Goal: Information Seeking & Learning: Check status

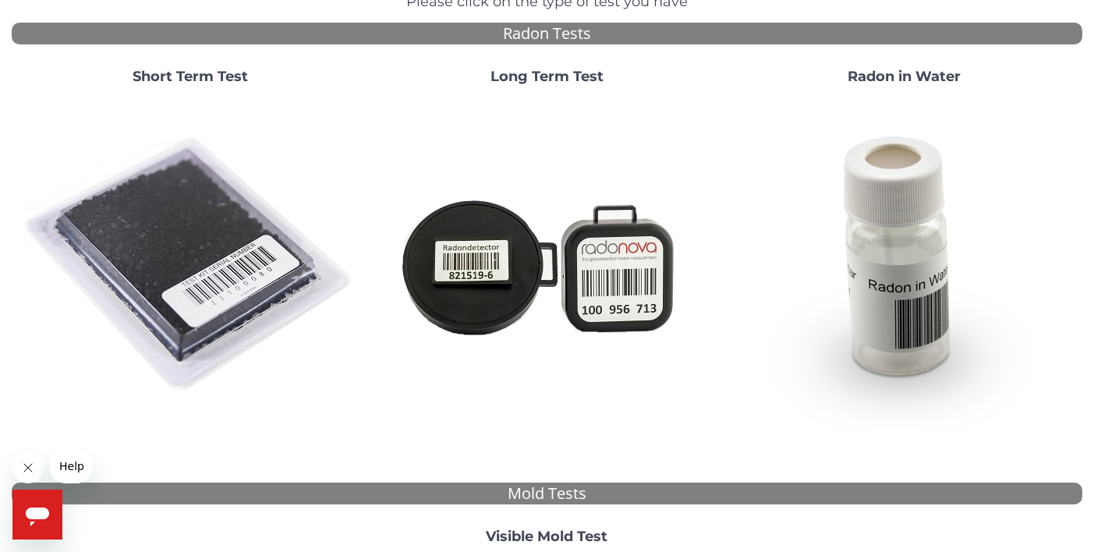
scroll to position [90, 0]
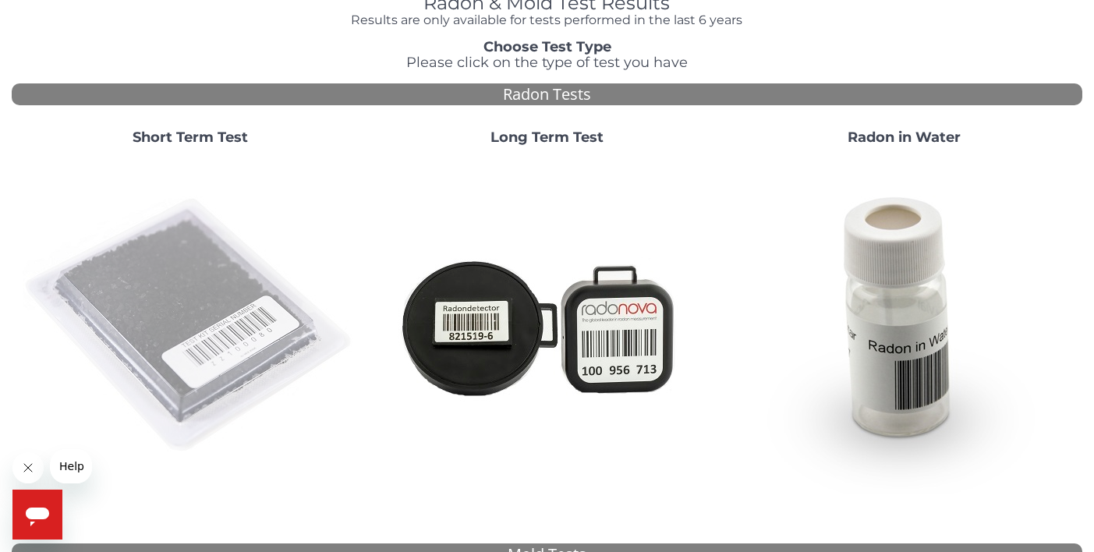
click at [215, 255] on img at bounding box center [190, 325] width 335 height 335
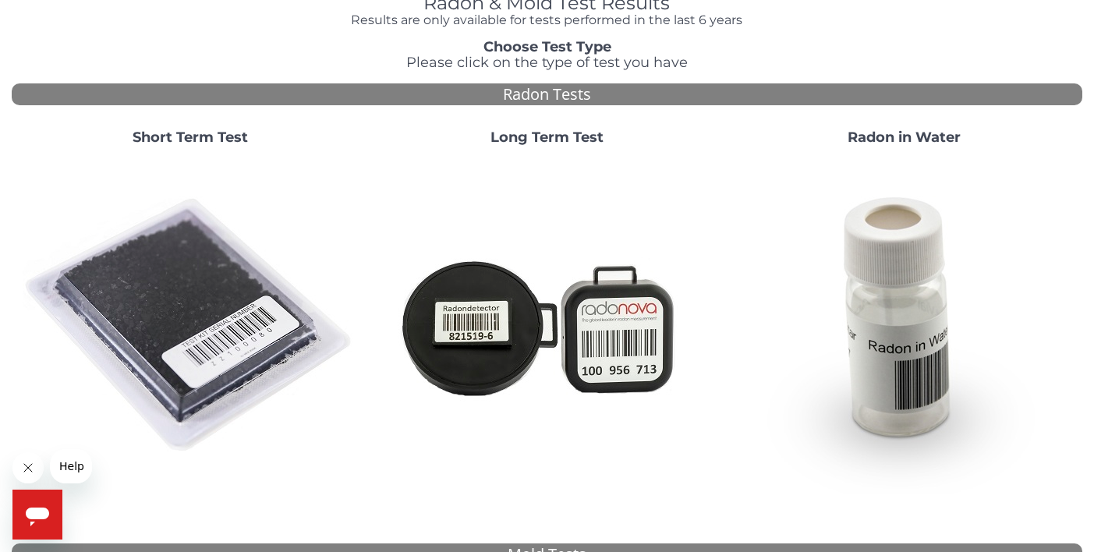
scroll to position [0, 0]
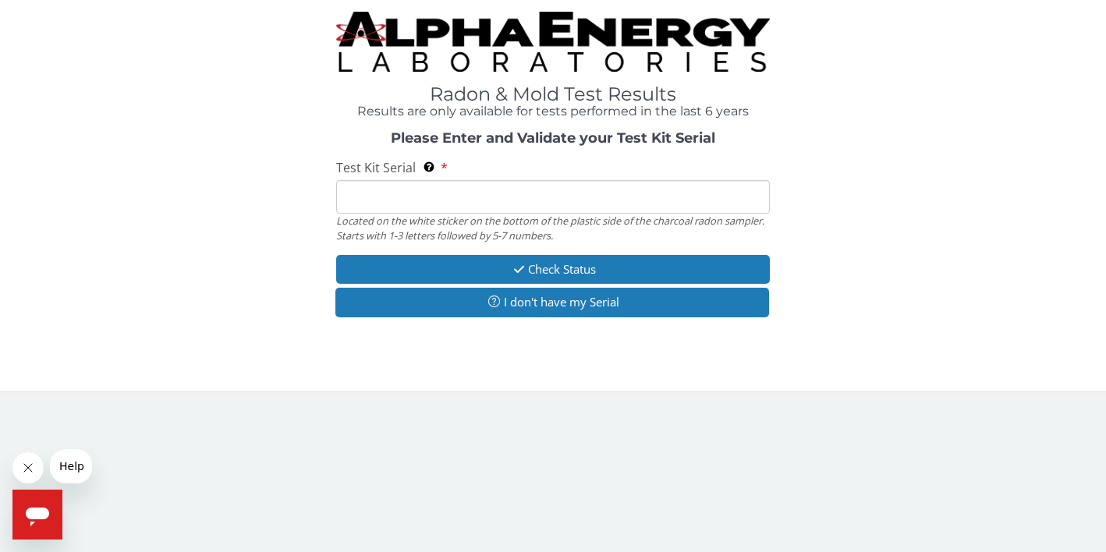
click at [354, 180] on input "Test Kit Serial Located on the white sticker on the bottom of the plastic side …" at bounding box center [552, 197] width 433 height 34
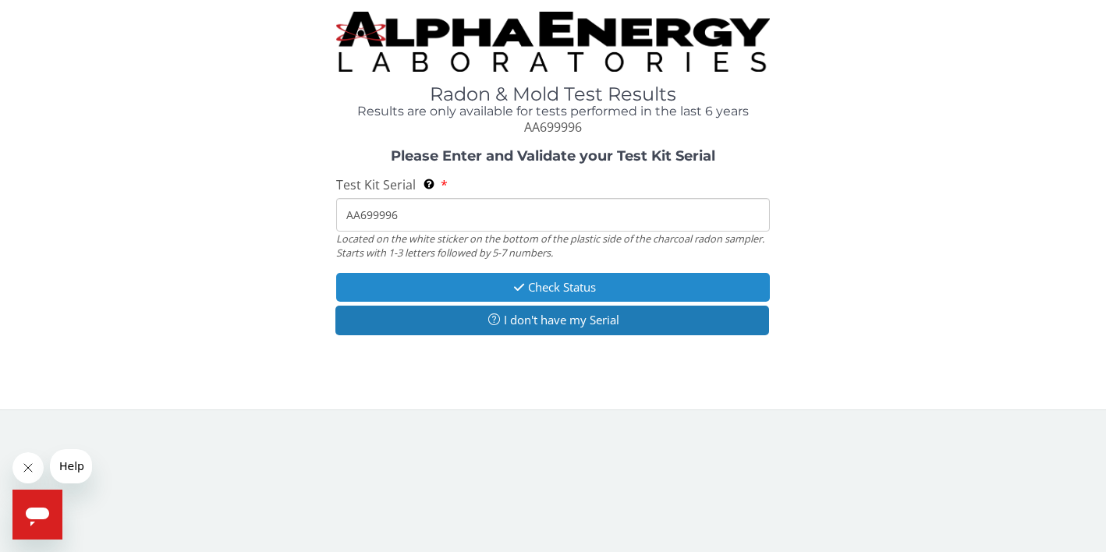
type input "AA699996"
click at [485, 289] on button "Check Status" at bounding box center [552, 287] width 433 height 29
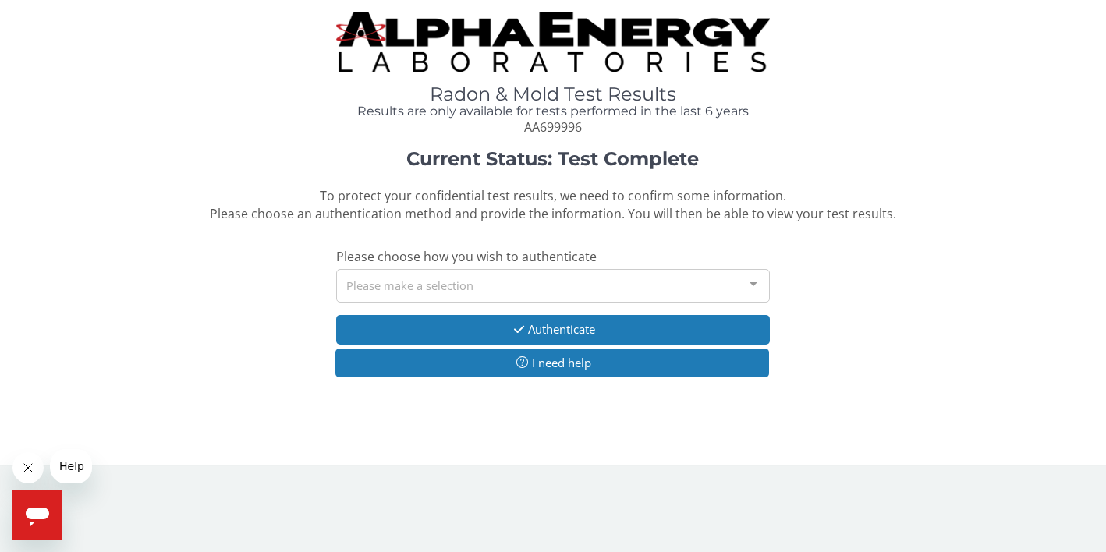
click at [388, 278] on div "Please make a selection" at bounding box center [552, 286] width 433 height 34
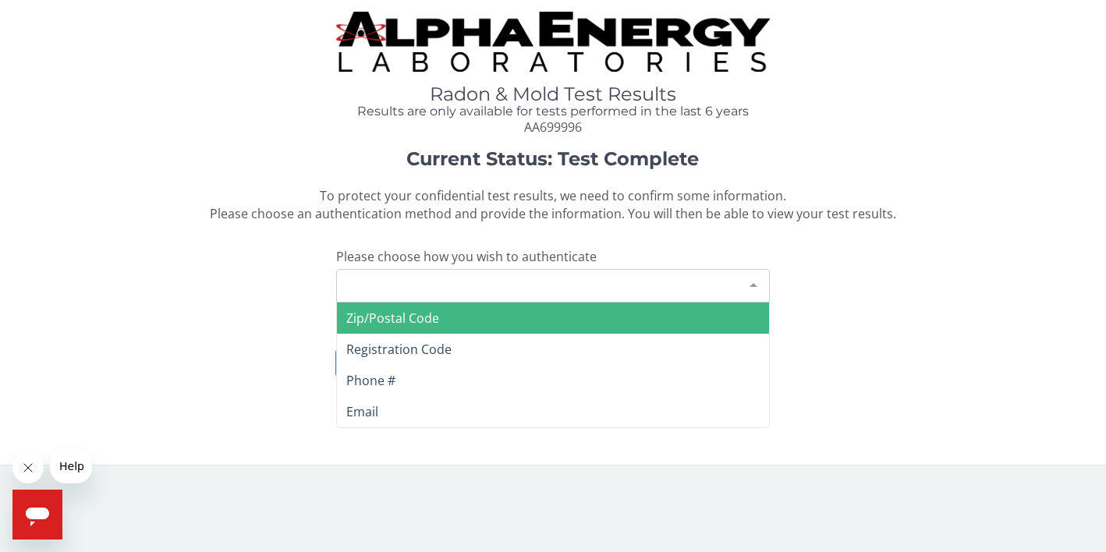
click at [410, 303] on span "Zip/Postal Code" at bounding box center [552, 318] width 431 height 31
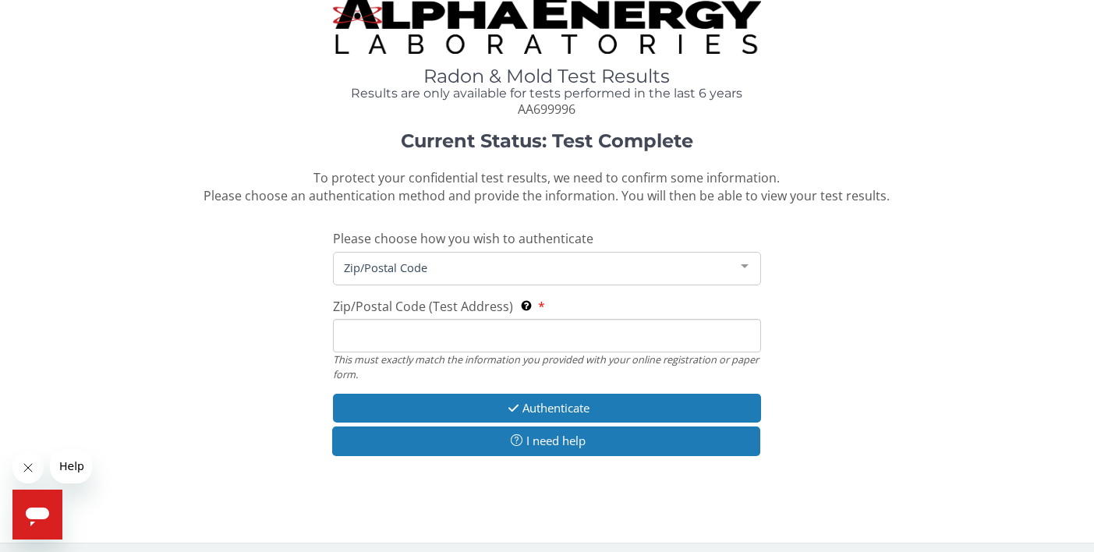
scroll to position [14, 0]
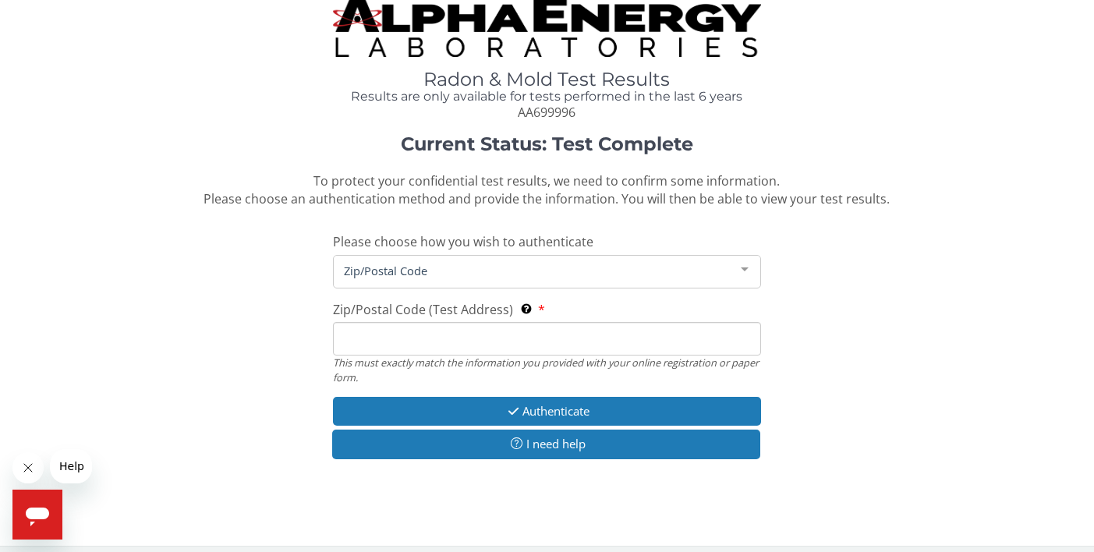
click at [391, 327] on input "Zip/Postal Code (Test Address) This must exactly match the information you prov…" at bounding box center [547, 339] width 428 height 34
type input "80537"
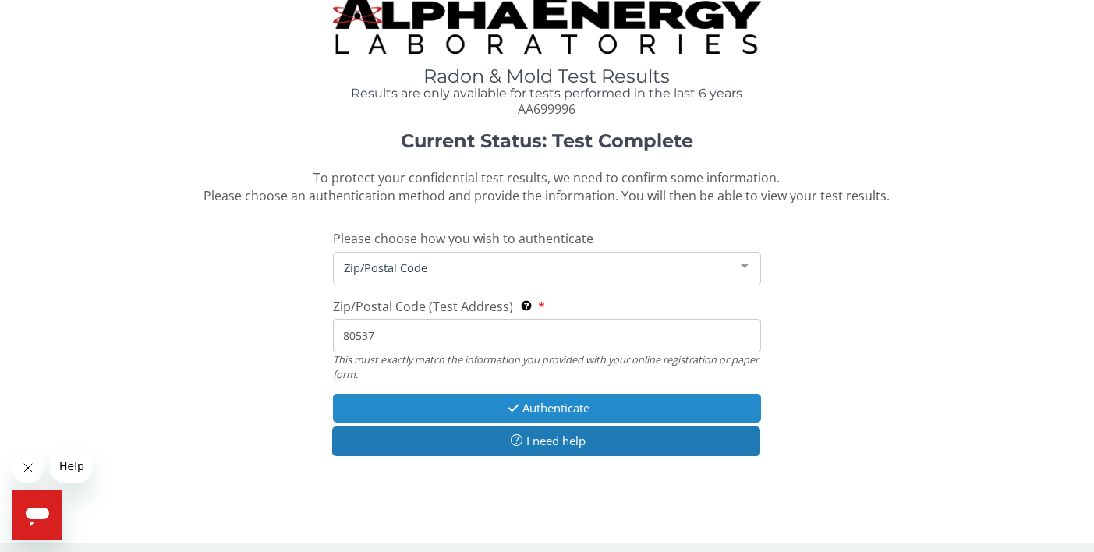
click at [536, 406] on button "Authenticate" at bounding box center [547, 408] width 428 height 29
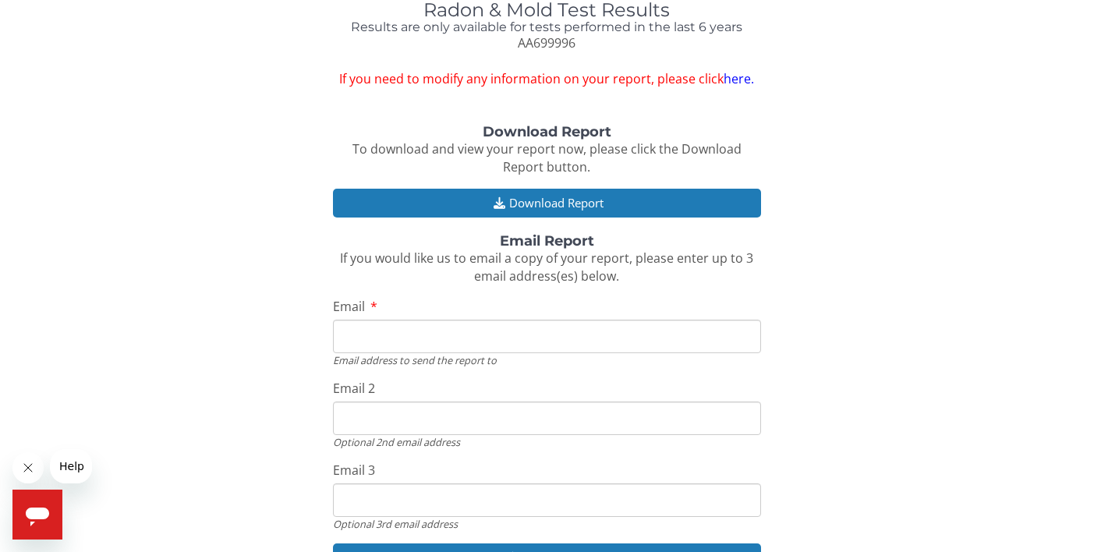
scroll to position [172, 0]
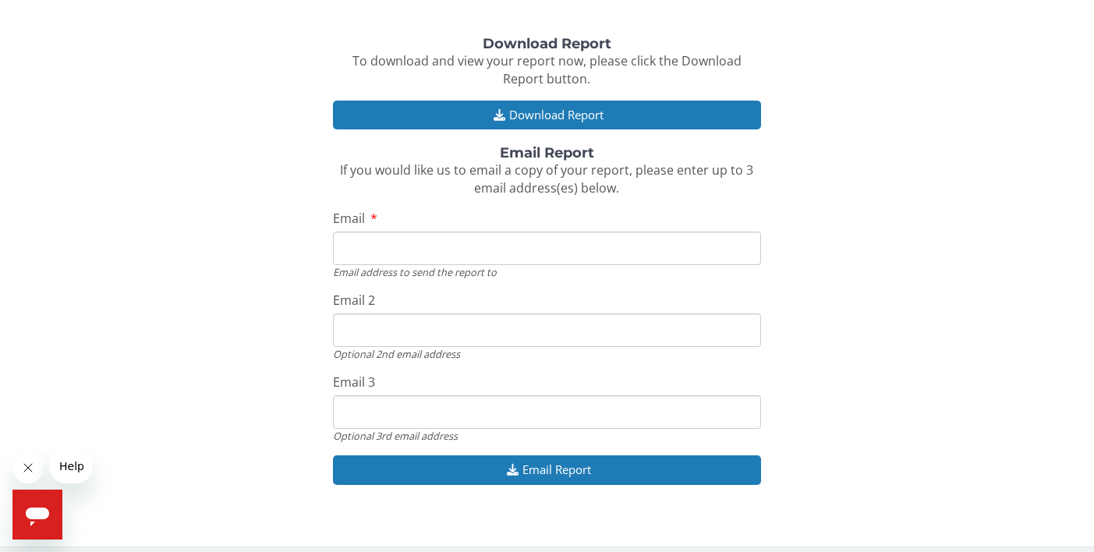
click at [389, 248] on input "Email" at bounding box center [547, 249] width 428 height 34
click at [355, 237] on input "Email" at bounding box center [547, 249] width 428 height 34
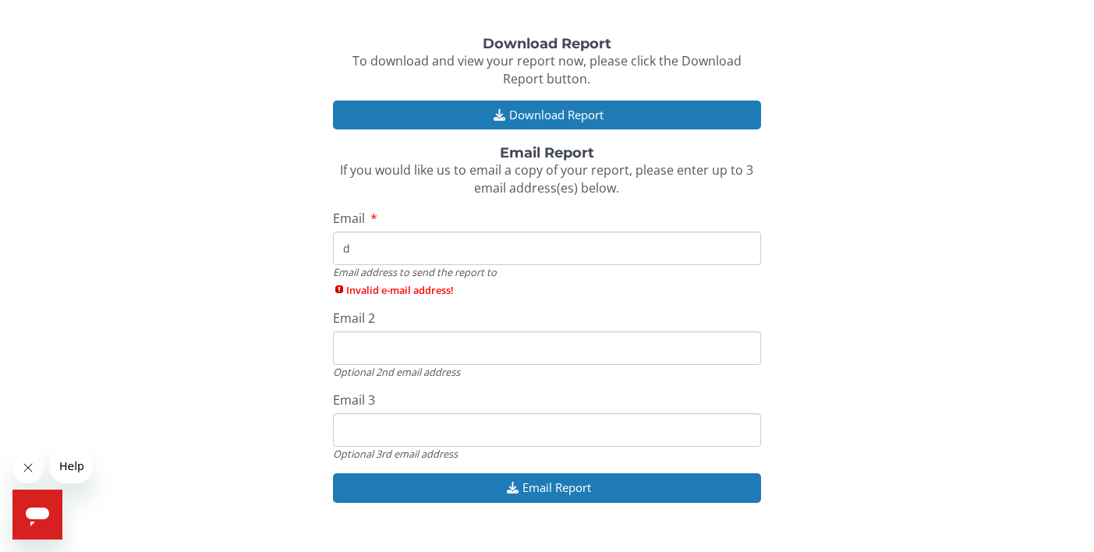
type input "dr"
type input "[EMAIL_ADDRESS][DOMAIN_NAME]"
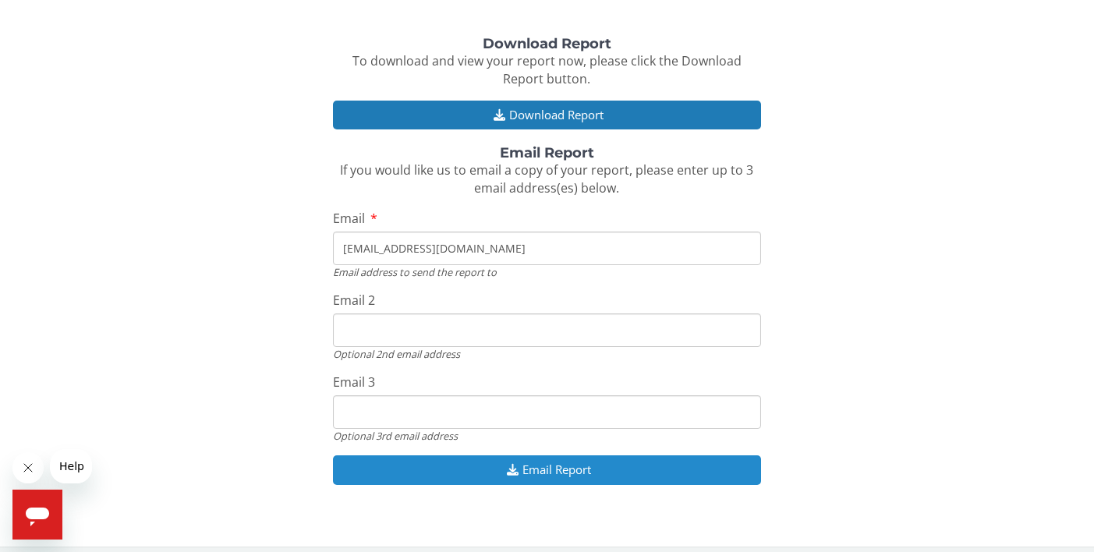
click at [555, 455] on button "Email Report" at bounding box center [547, 469] width 428 height 29
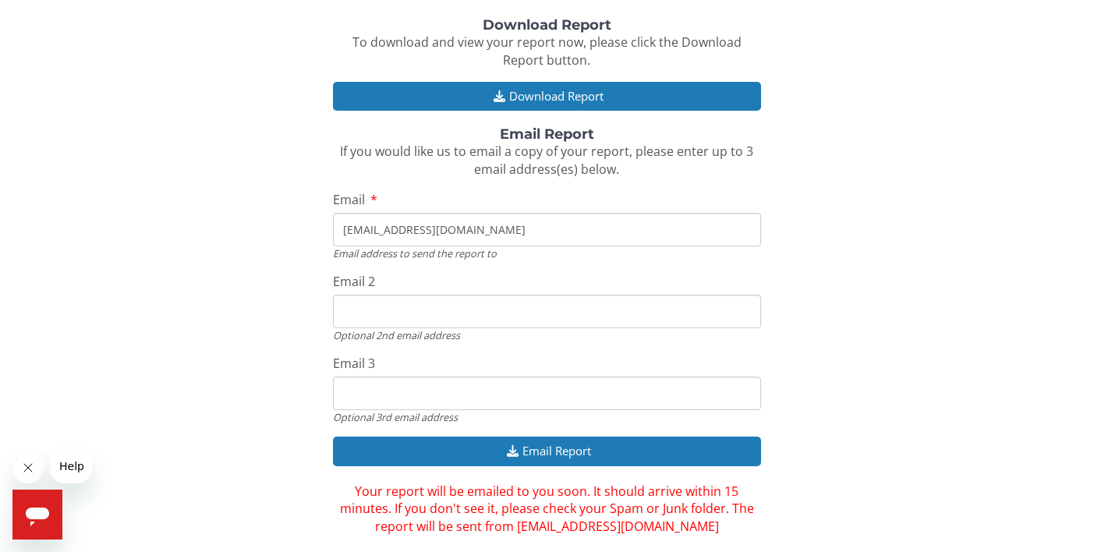
scroll to position [208, 0]
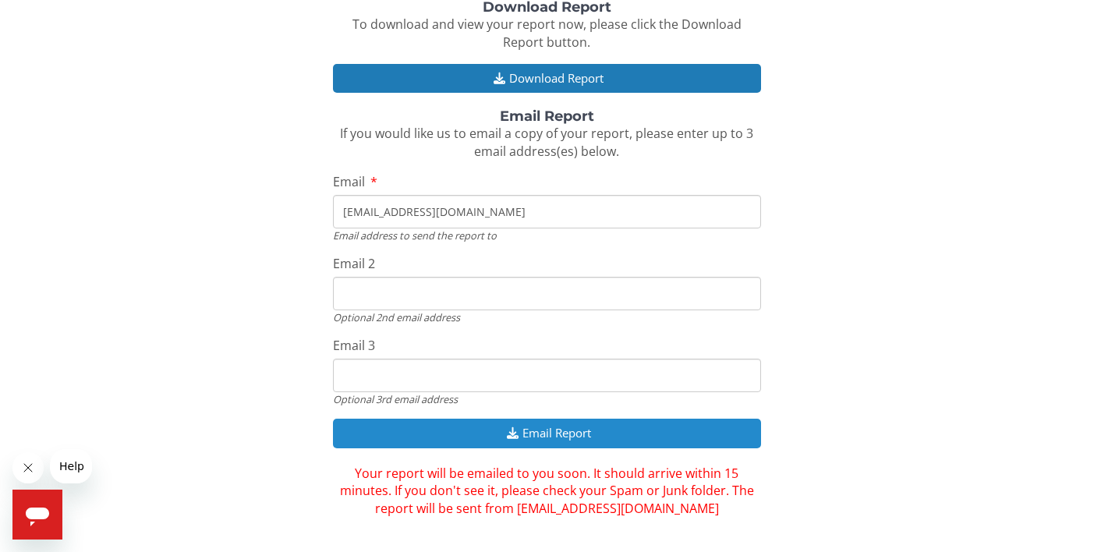
click at [550, 425] on button "Email Report" at bounding box center [547, 433] width 428 height 29
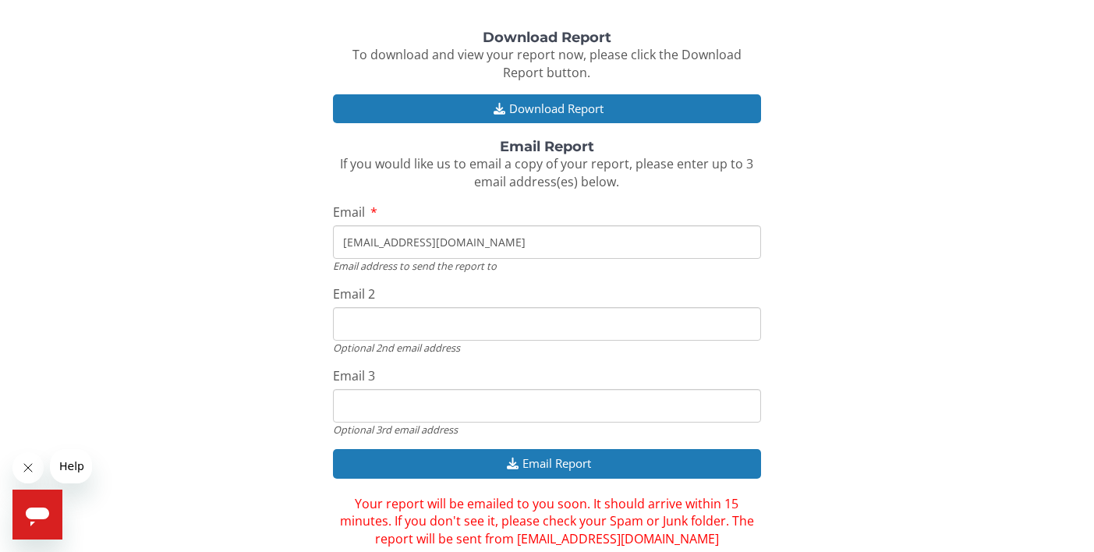
scroll to position [0, 0]
